Goal: Information Seeking & Learning: Learn about a topic

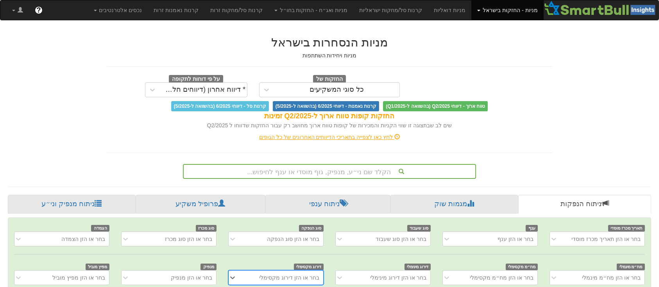
scroll to position [0, 7]
click at [388, 171] on div "הקלד שם ני״ע, מנפיק, גוף מוסדי או ענף לחיפוש..." at bounding box center [329, 171] width 293 height 15
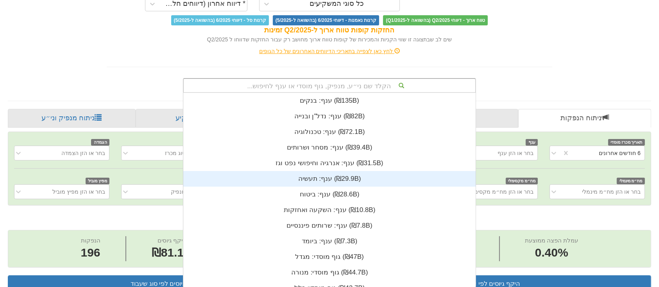
scroll to position [195, 0]
type input "T"
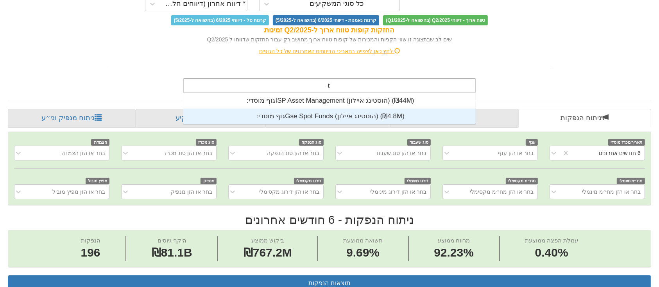
scroll to position [31, 0]
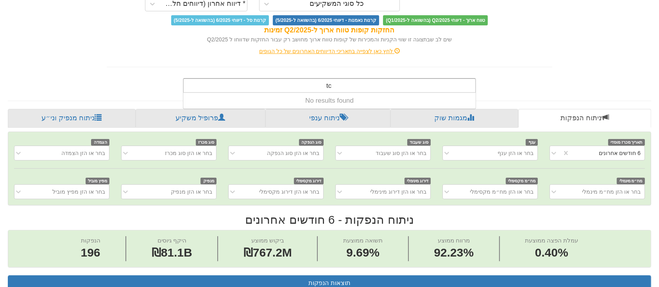
type input "t"
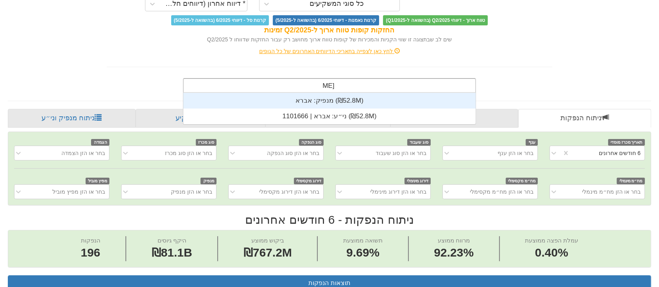
type input "אברא"
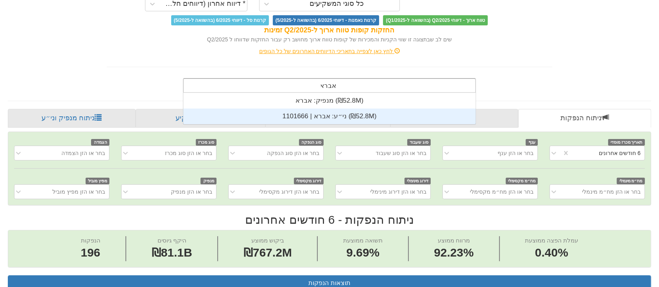
click at [331, 113] on div "ני״ע: ‏אברא | 1101666 ‎(₪52.8M)‎" at bounding box center [329, 117] width 292 height 16
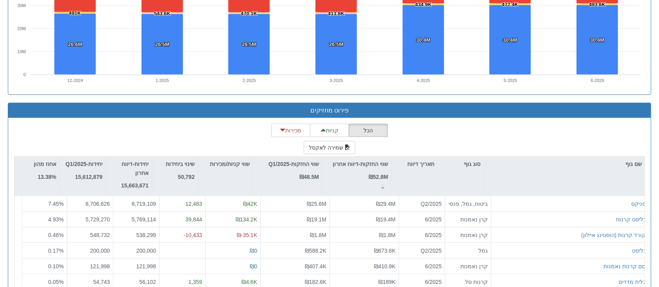
scroll to position [663, 0]
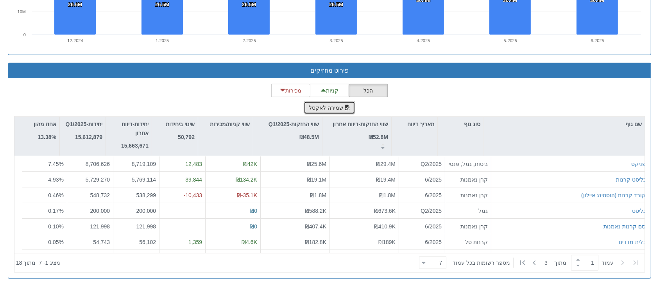
click at [332, 108] on button "שמירה לאקסל" at bounding box center [330, 107] width 52 height 13
click at [361, 89] on button "הכל" at bounding box center [367, 90] width 39 height 13
click at [284, 88] on span "button" at bounding box center [282, 90] width 5 height 5
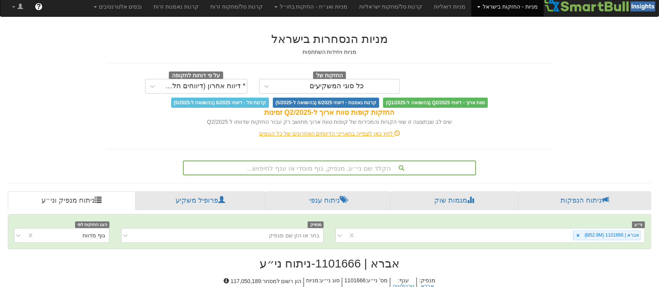
scroll to position [38, 0]
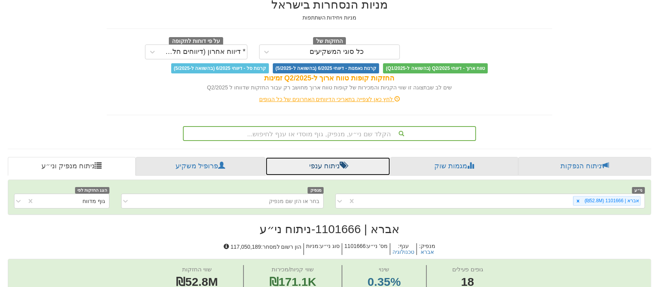
click at [332, 168] on link "ניתוח ענפי" at bounding box center [327, 166] width 125 height 19
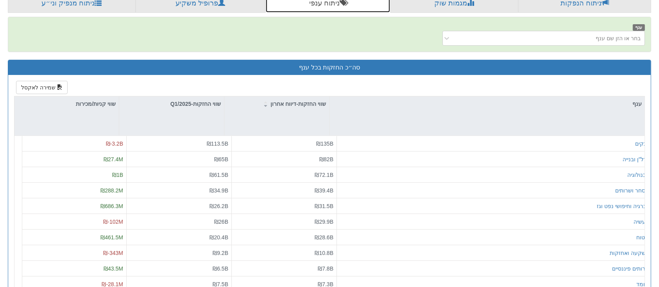
scroll to position [247, 0]
